Goal: Task Accomplishment & Management: Manage account settings

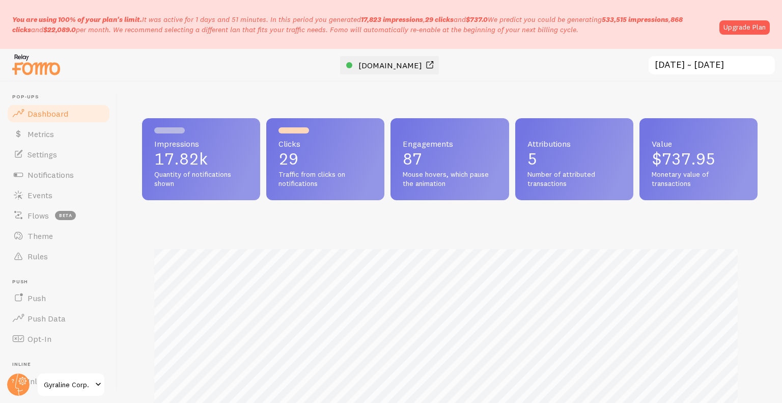
click at [374, 61] on span "[DOMAIN_NAME]" at bounding box center [390, 65] width 64 height 10
drag, startPoint x: 562, startPoint y: 34, endPoint x: 7, endPoint y: 17, distance: 555.3
click at [7, 17] on div "You are using 100% of your plan's limit. It was active for 1 days and 51 minute…" at bounding box center [391, 24] width 782 height 49
copy p "You are using 100% of your plan's limit. It was active for 1 days and 51 minute…"
click at [545, 240] on div "Impressions Clicks" at bounding box center [450, 359] width 616 height 268
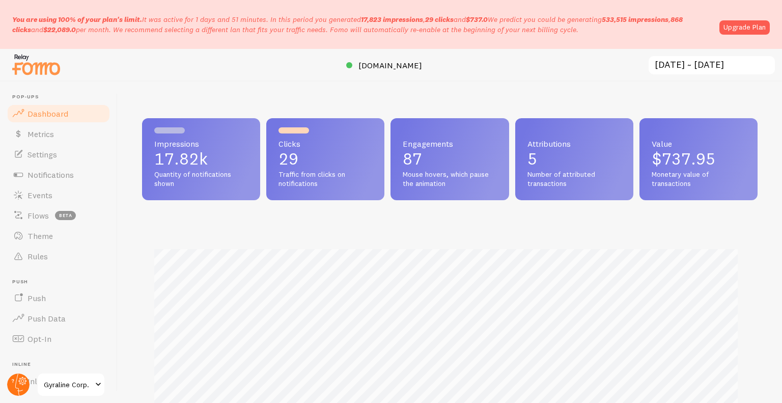
click at [22, 377] on icon at bounding box center [23, 381] width 8 height 8
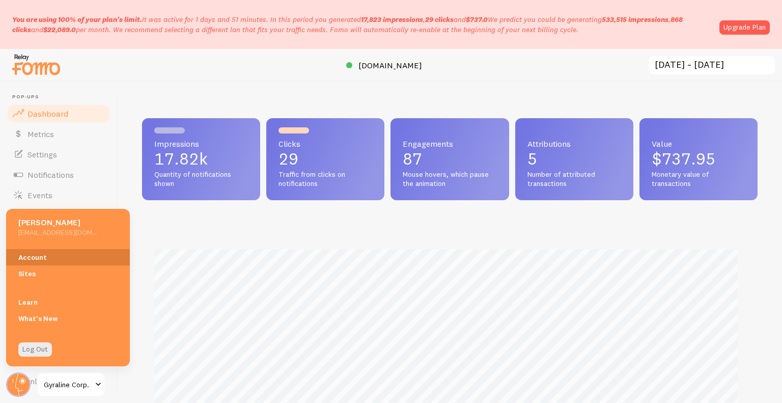
click at [63, 264] on link "Account" at bounding box center [68, 257] width 124 height 16
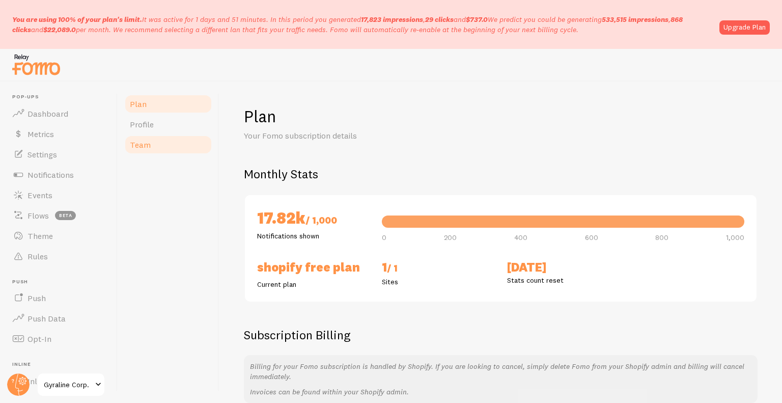
click at [153, 139] on link "Team" at bounding box center [168, 144] width 89 height 20
